Goal: Information Seeking & Learning: Learn about a topic

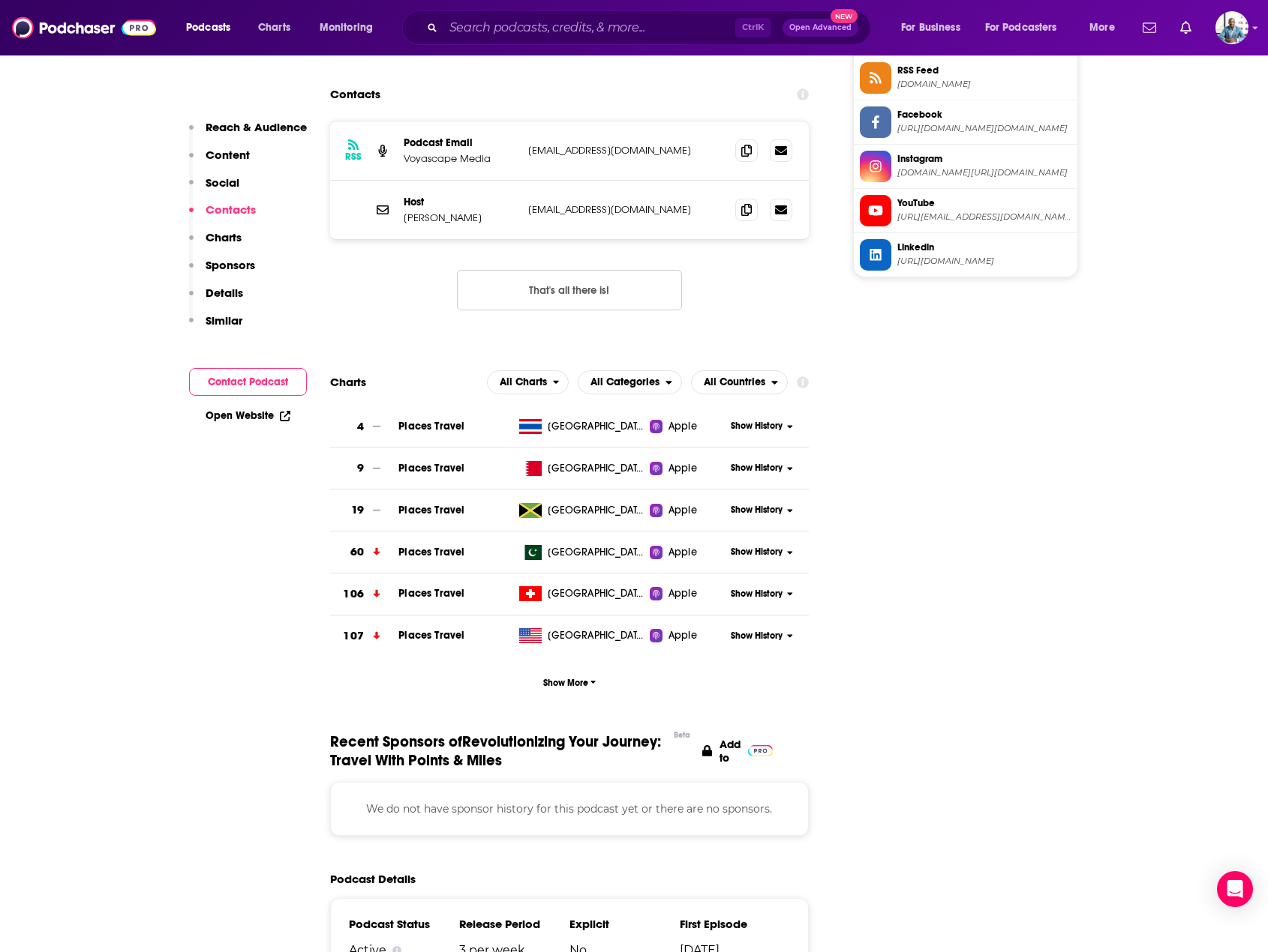
scroll to position [1574, 0]
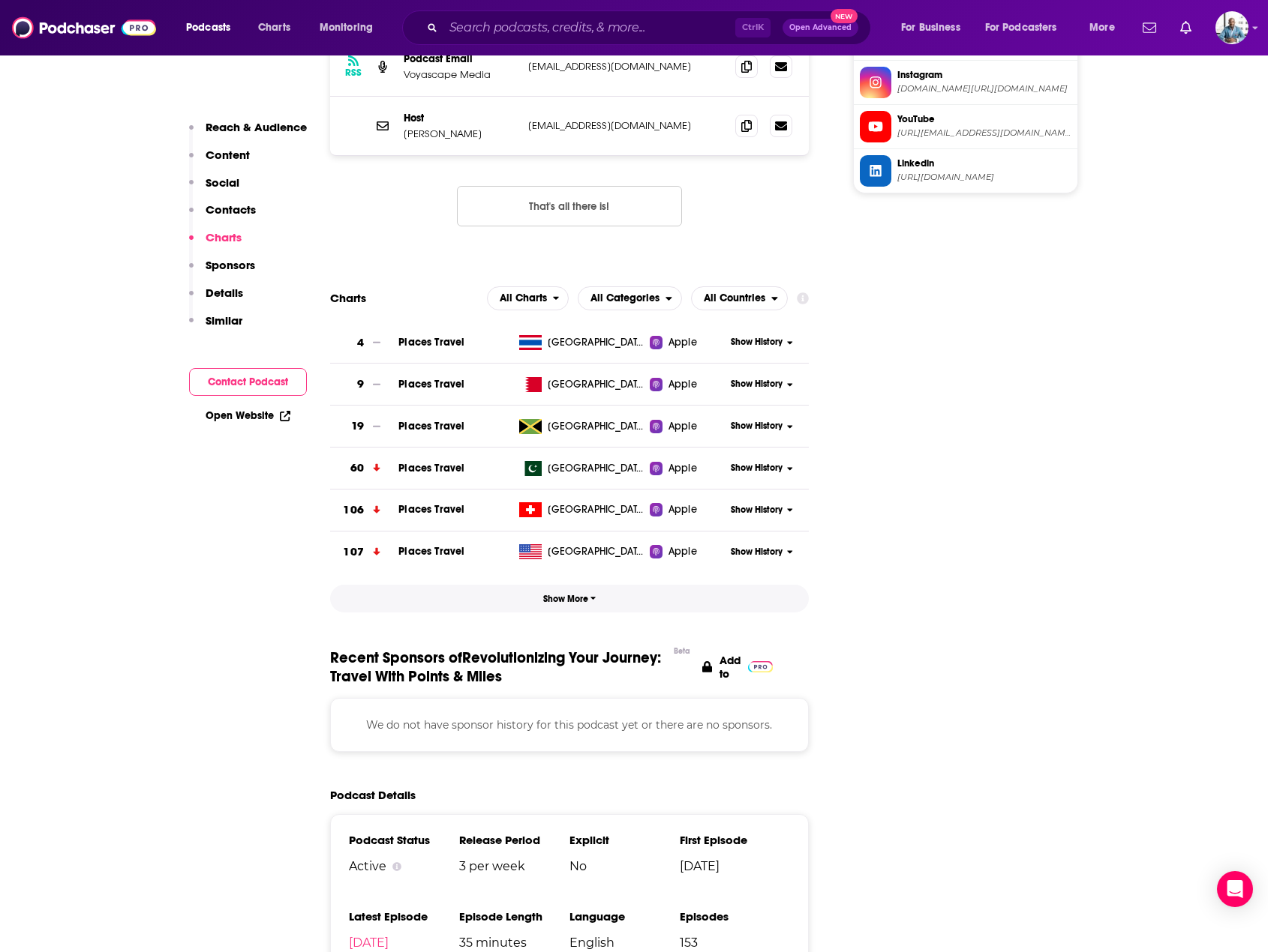
click at [587, 593] on span "Show More" at bounding box center [569, 598] width 53 height 11
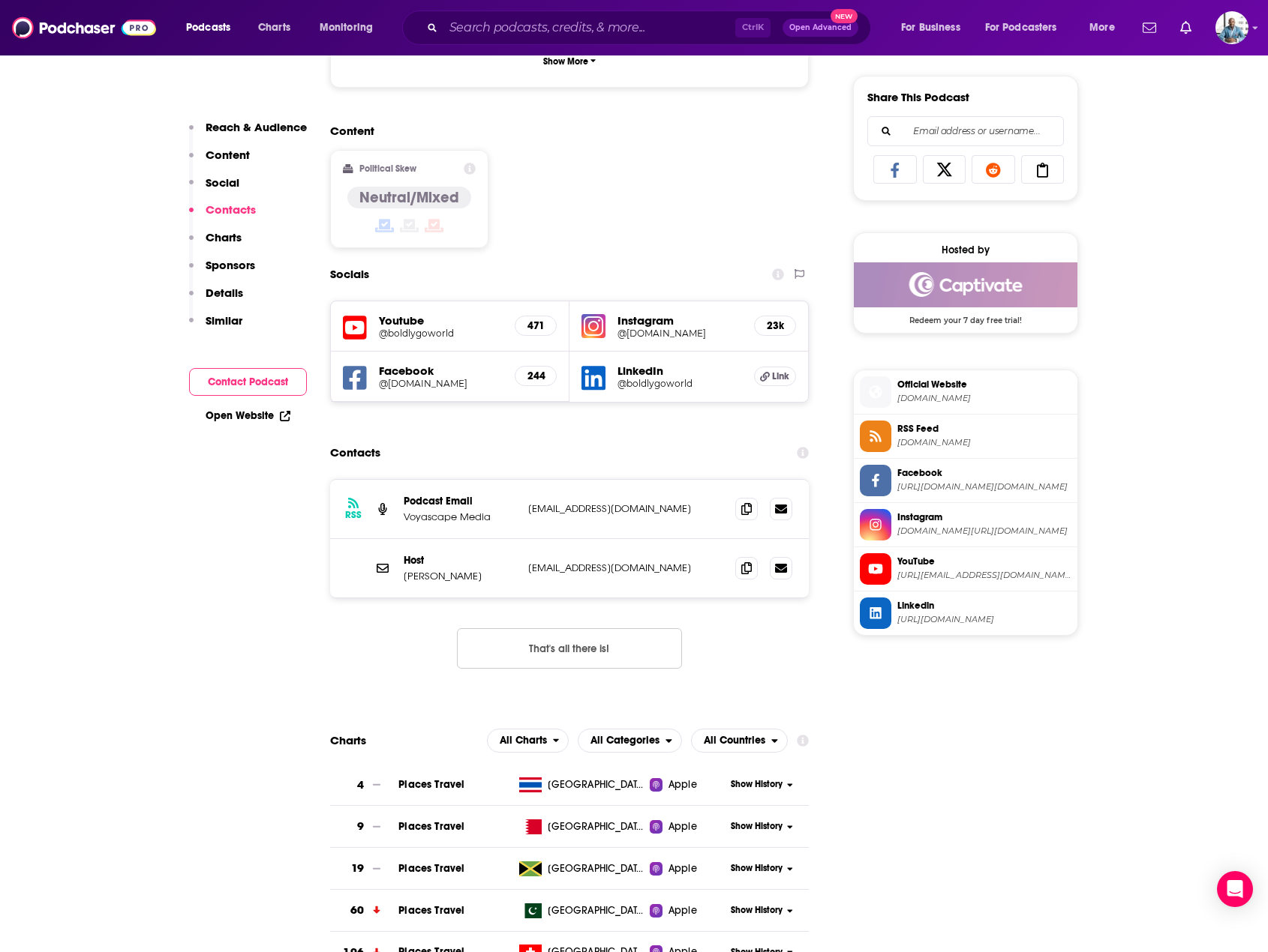
scroll to position [1124, 0]
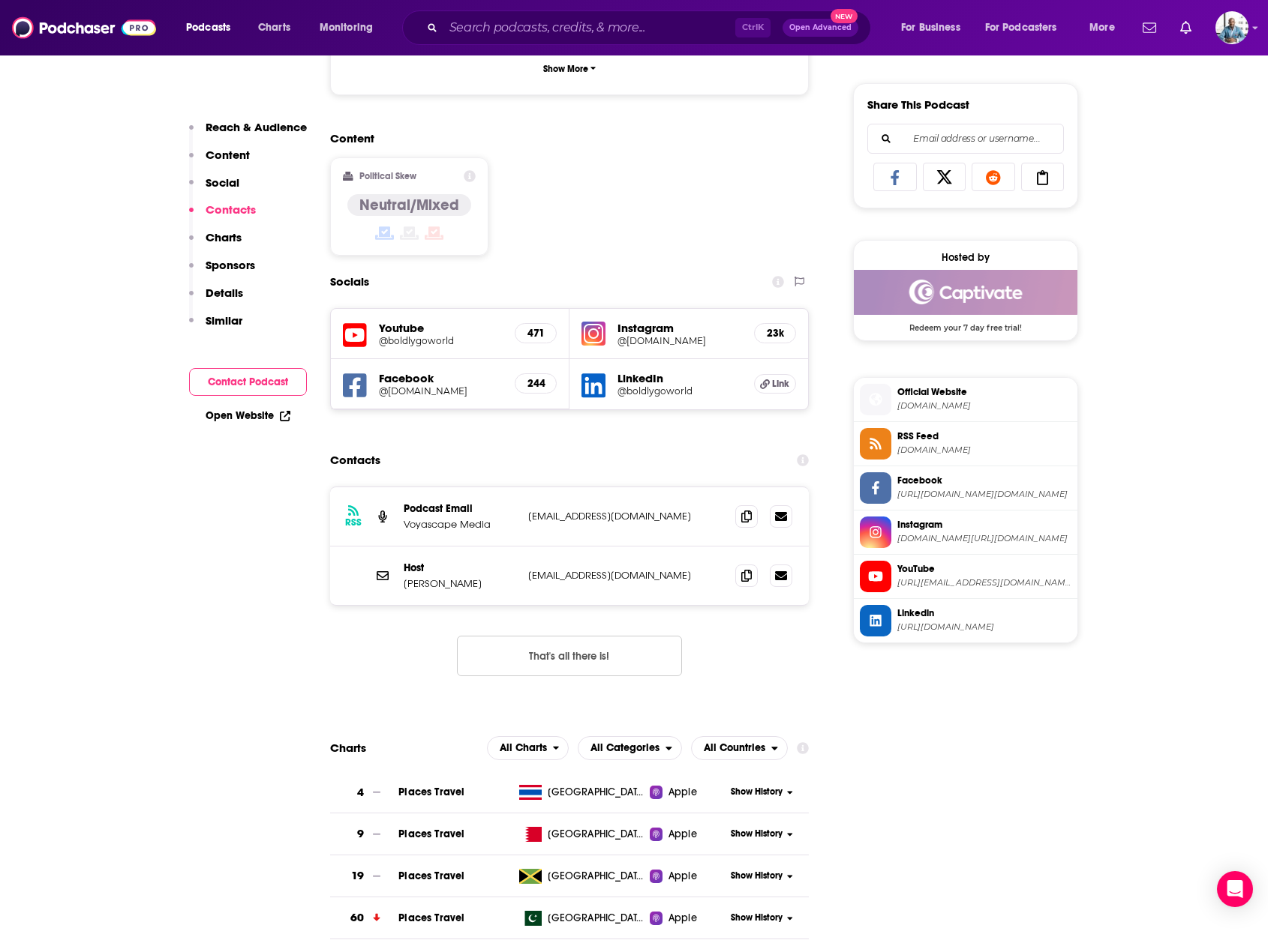
click at [615, 785] on div "[GEOGRAPHIC_DATA]" at bounding box center [581, 792] width 138 height 15
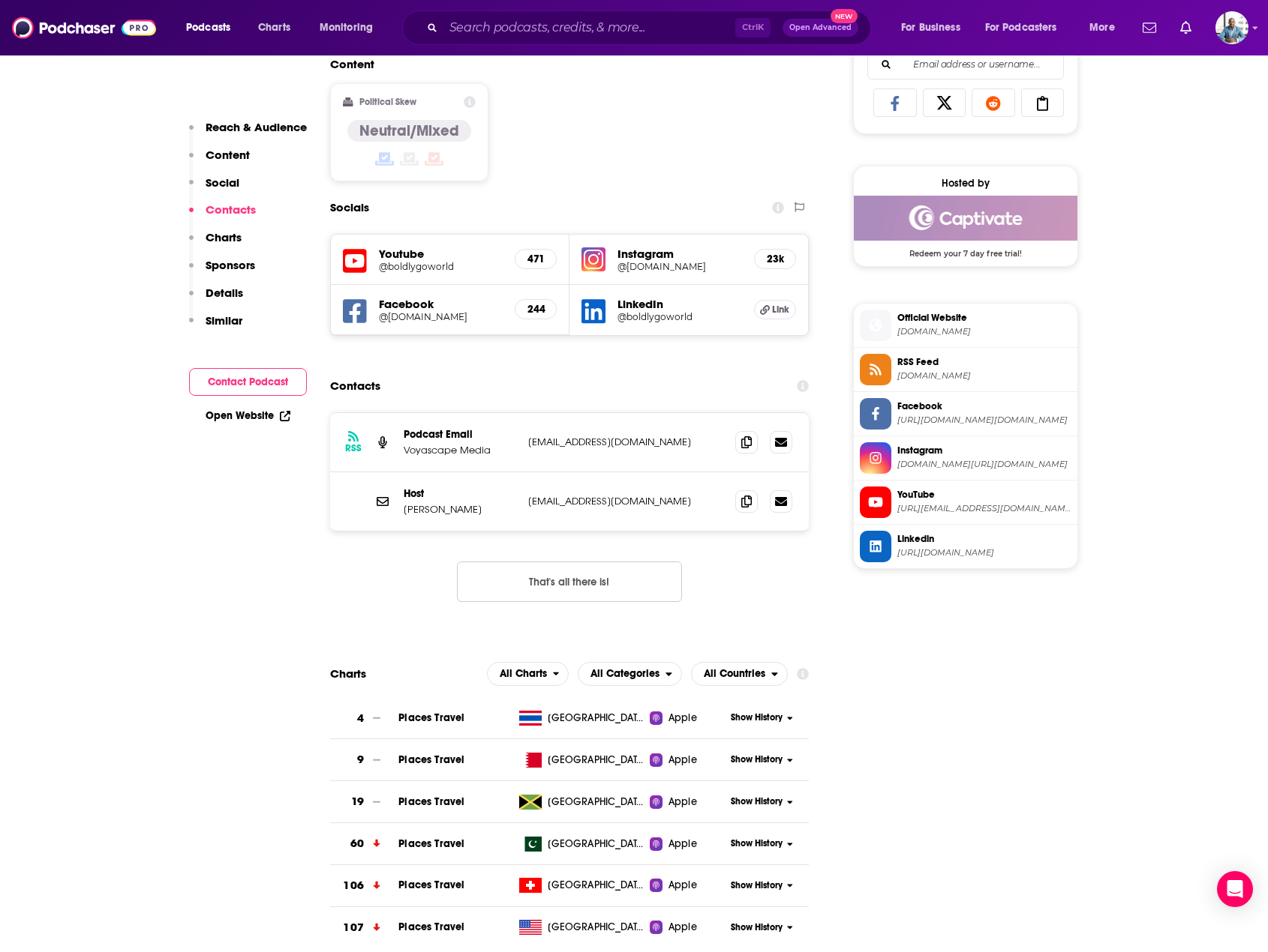
scroll to position [1199, 0]
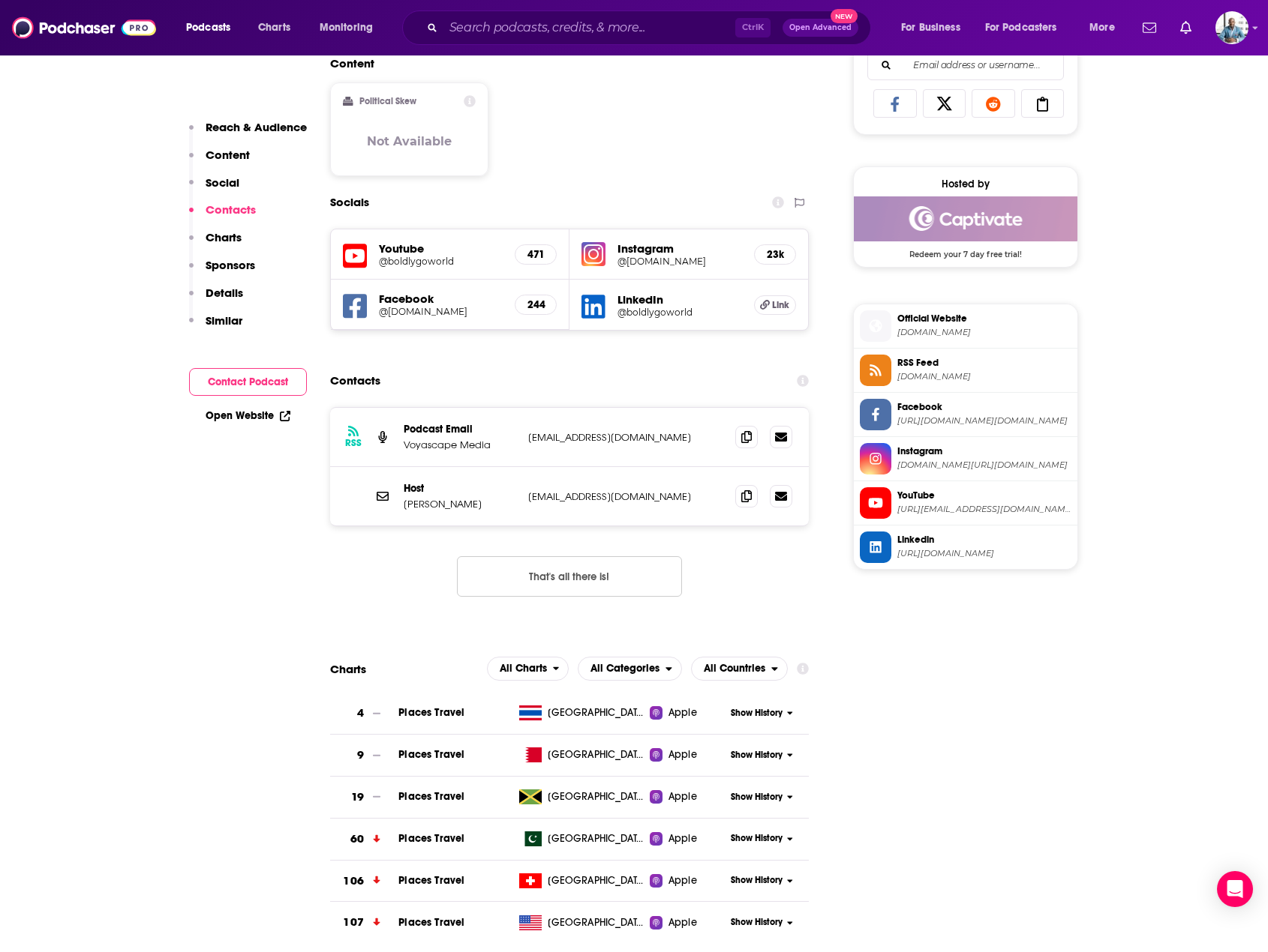
click at [774, 707] on span "Show History" at bounding box center [756, 713] width 52 height 13
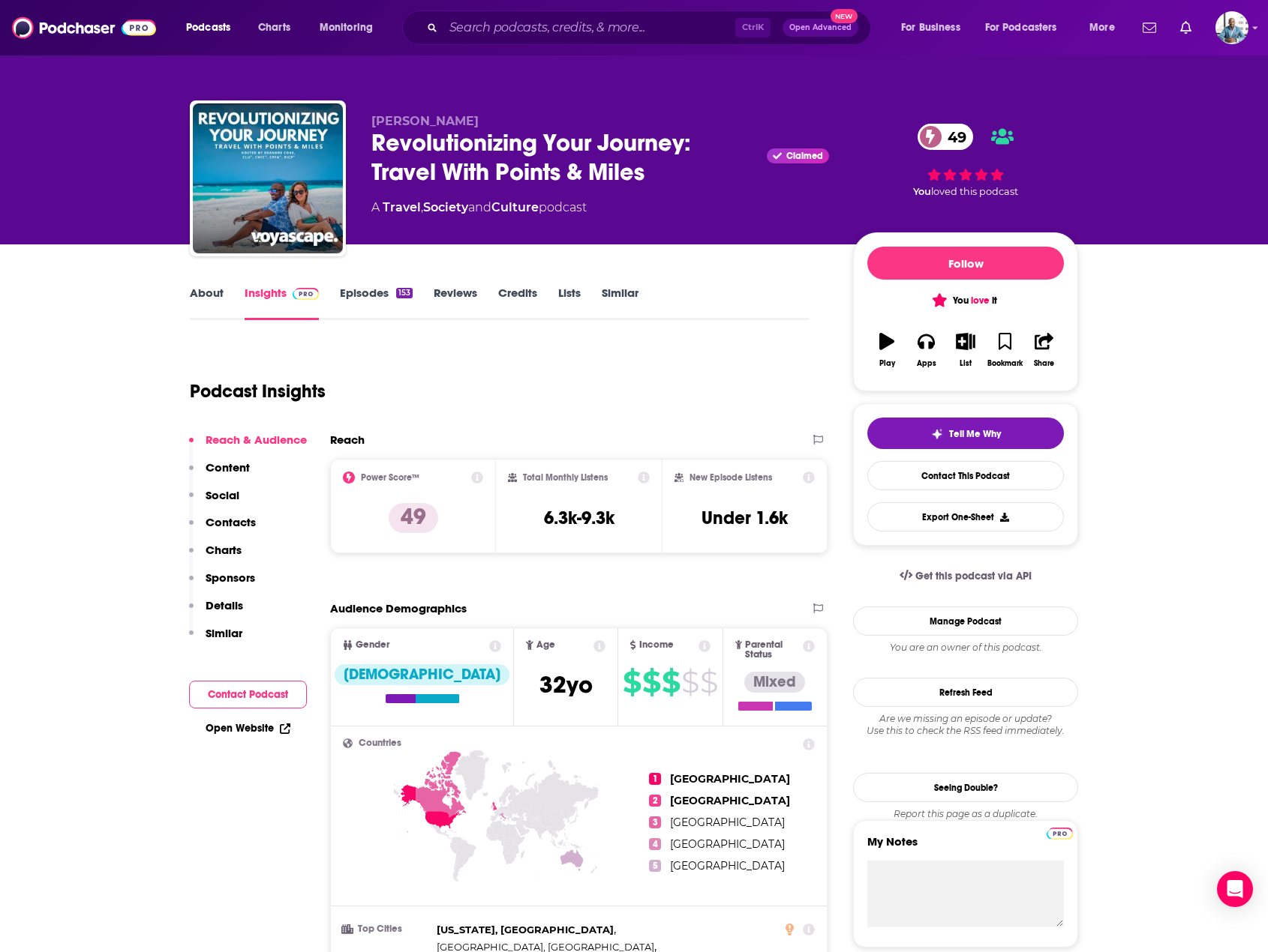
scroll to position [75, 0]
